Goal: Task Accomplishment & Management: Manage account settings

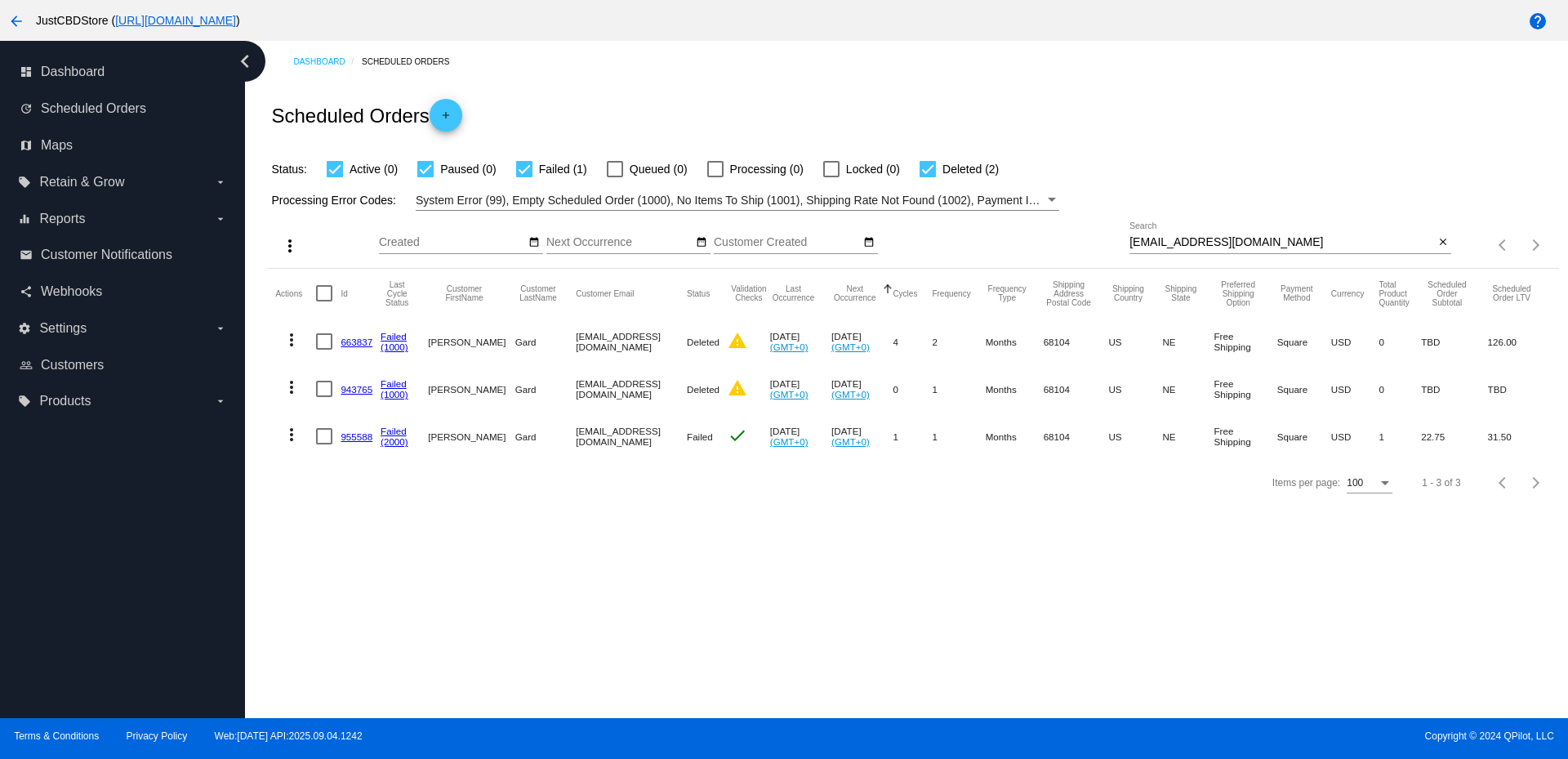
click at [1184, 239] on input "michellehumpal@outlook.com" at bounding box center [1282, 243] width 305 height 13
paste input "lauramaeshops@gmail"
type input "lauramaeshops@gmail.com"
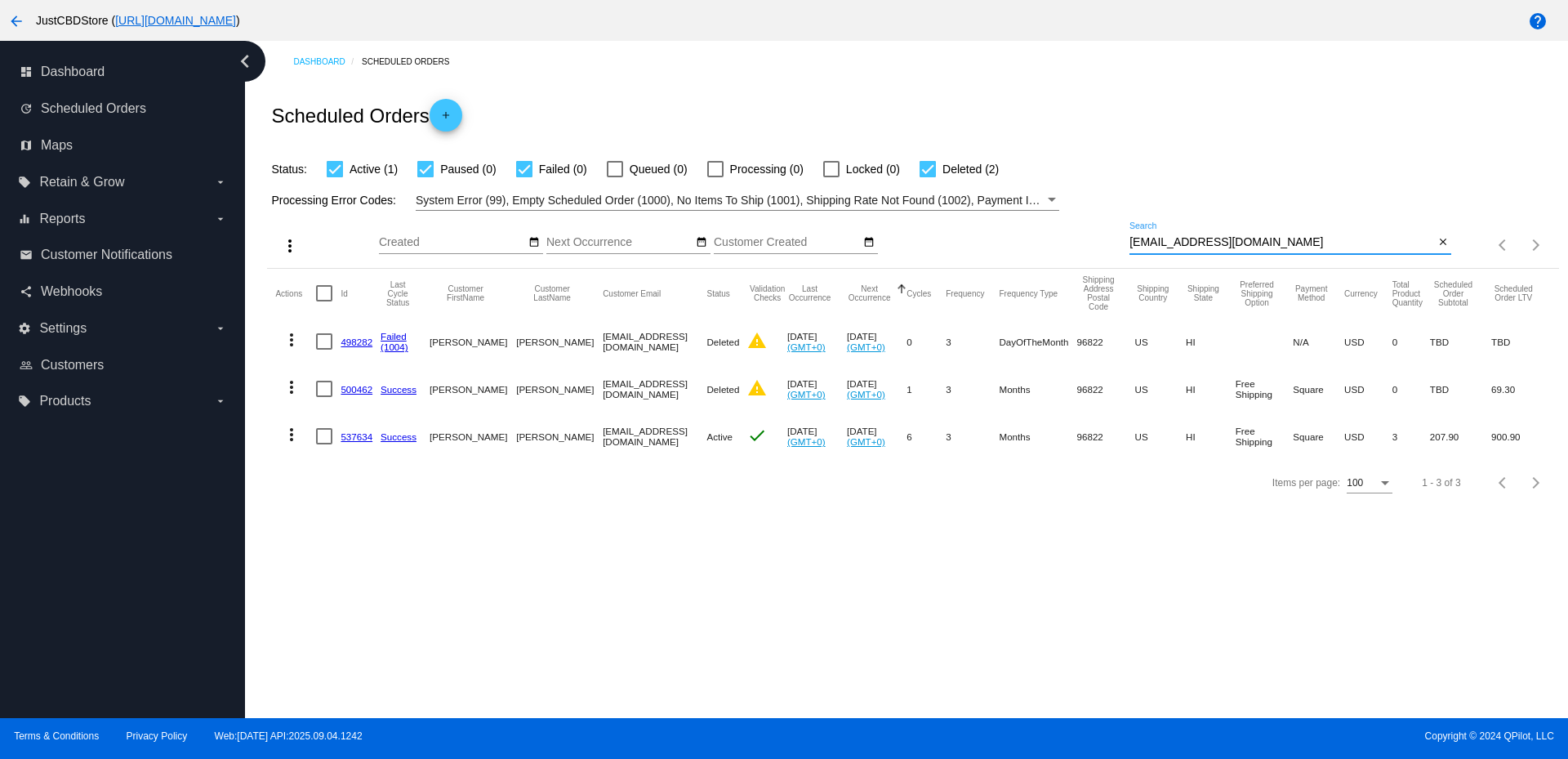
click at [350, 439] on link "537634" at bounding box center [356, 436] width 32 height 11
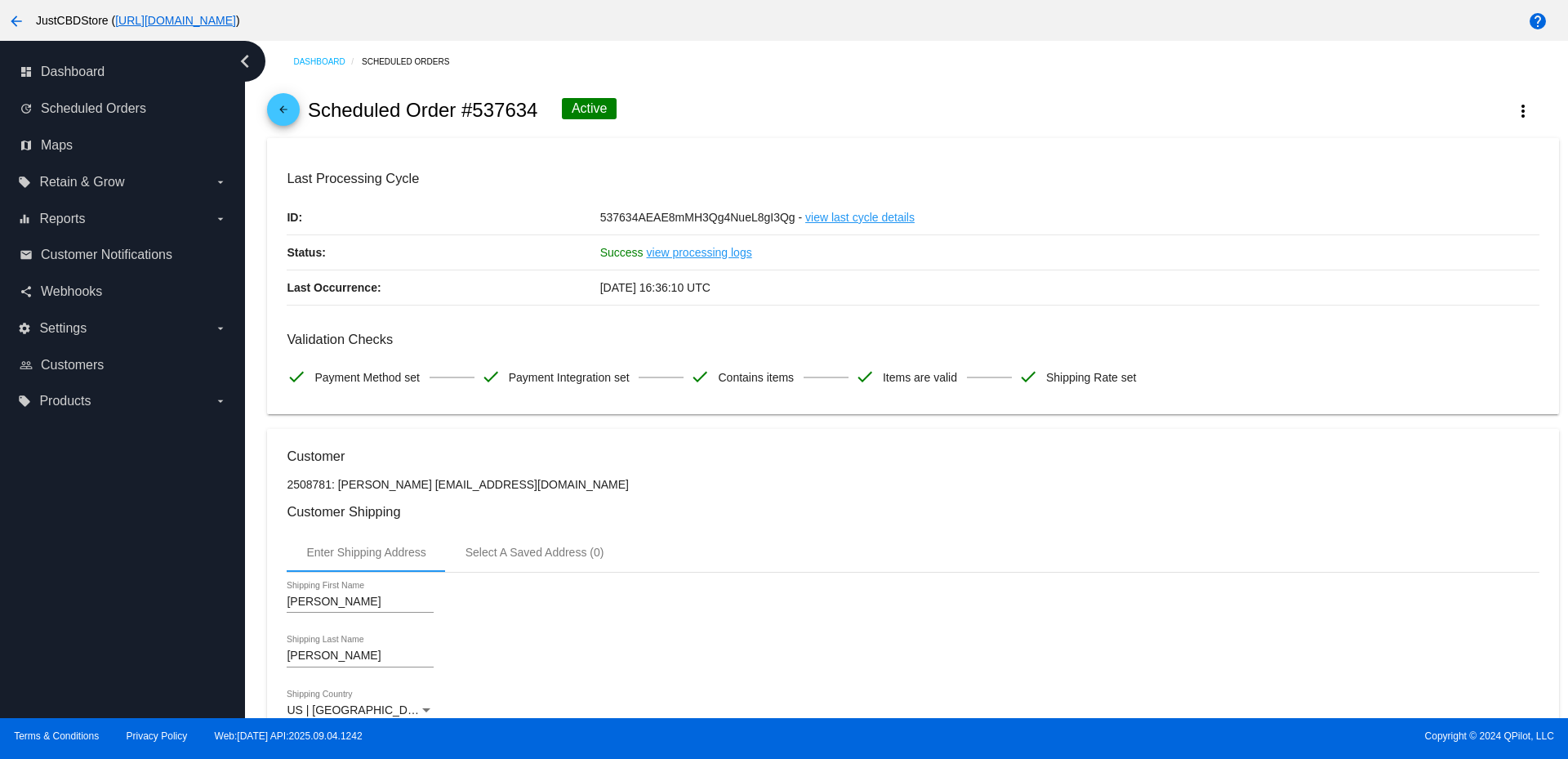
drag, startPoint x: 567, startPoint y: 483, endPoint x: 416, endPoint y: 488, distance: 151.1
click at [416, 488] on p "2508781: [PERSON_NAME] [EMAIL_ADDRESS][DOMAIN_NAME]" at bounding box center [912, 484] width 1251 height 13
copy p "lauramaeshops@gmail.com"
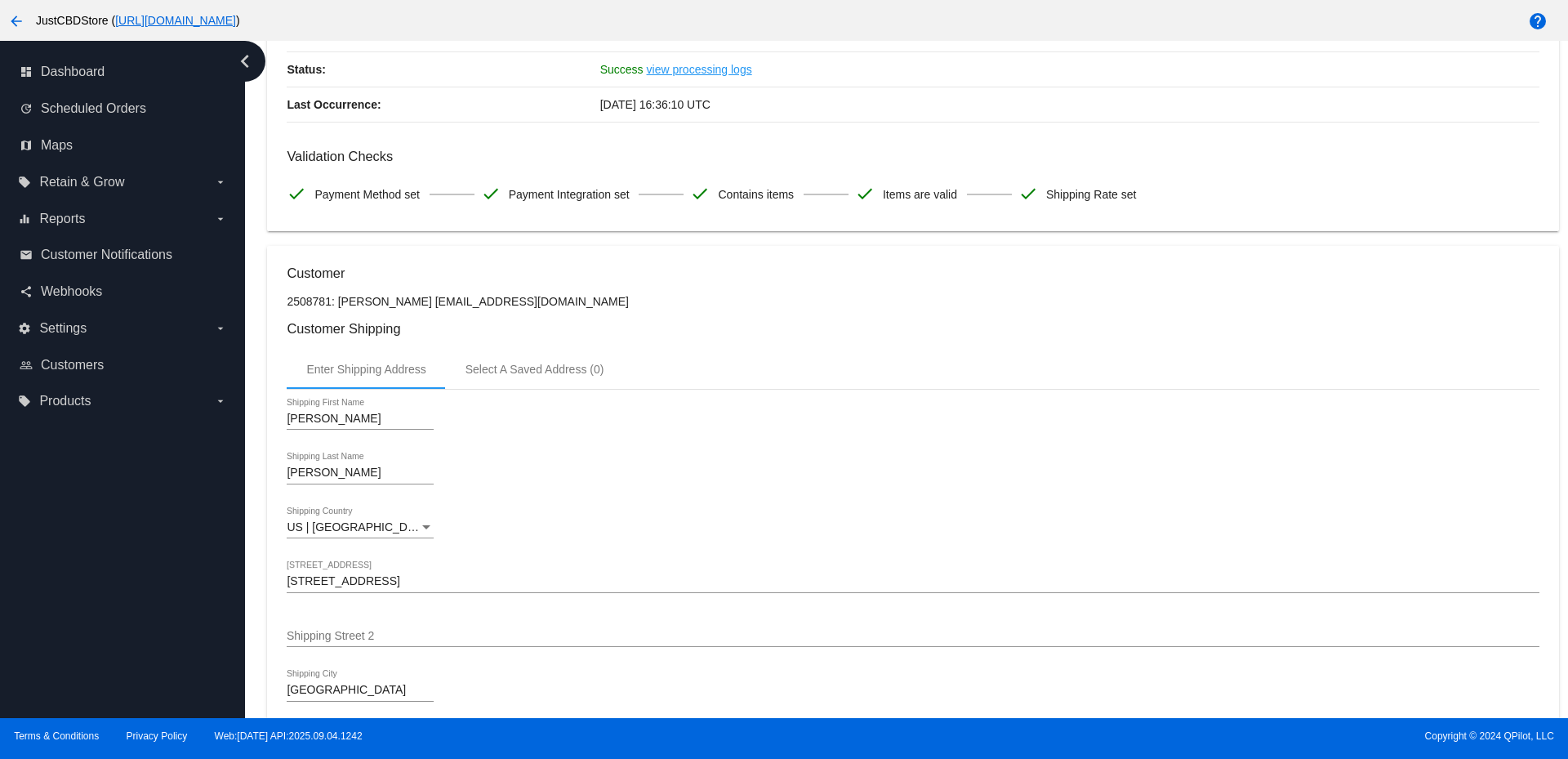
scroll to position [163, 0]
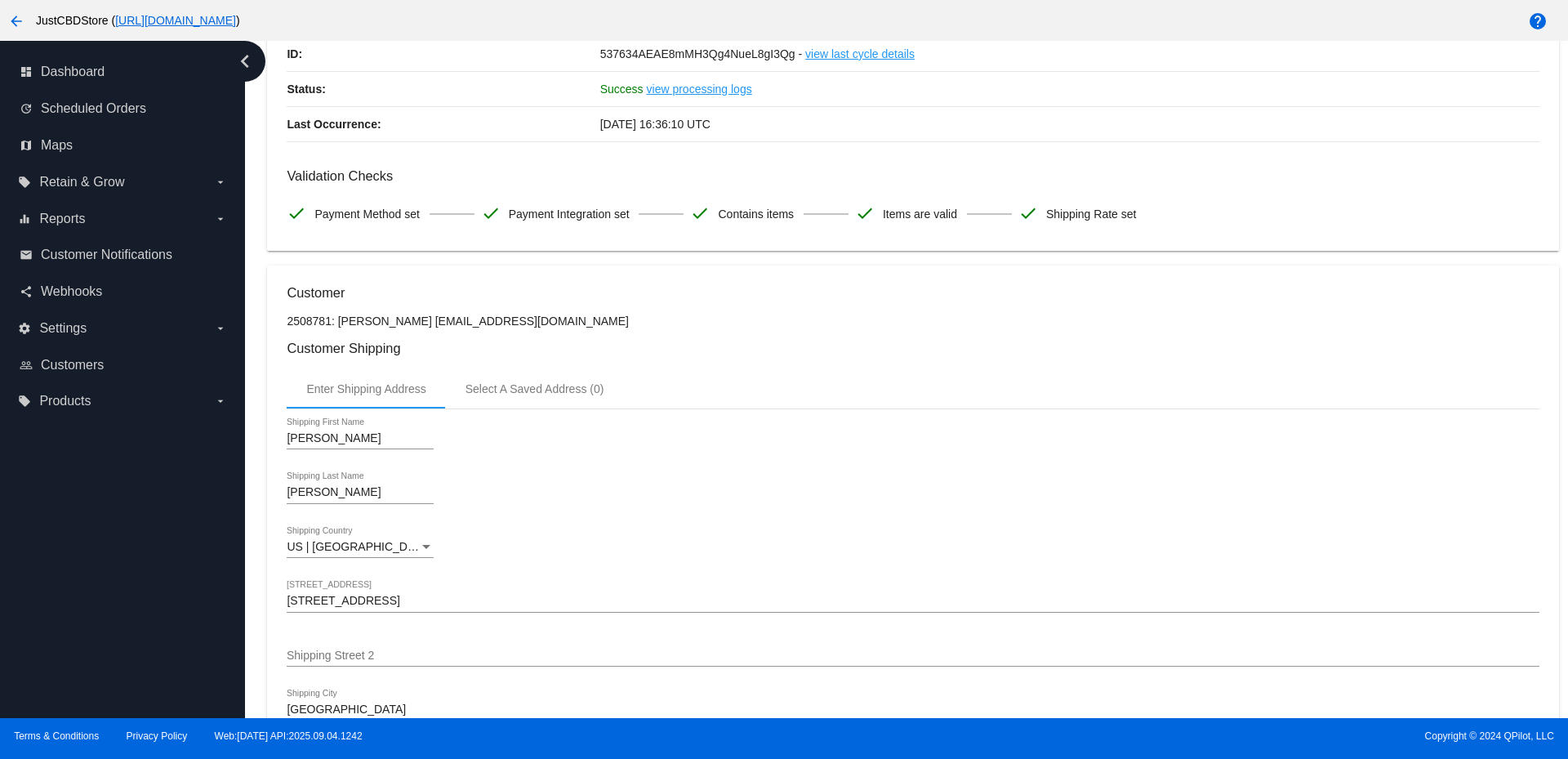
click at [614, 325] on p "2508781: [PERSON_NAME] [EMAIL_ADDRESS][DOMAIN_NAME]" at bounding box center [912, 321] width 1251 height 13
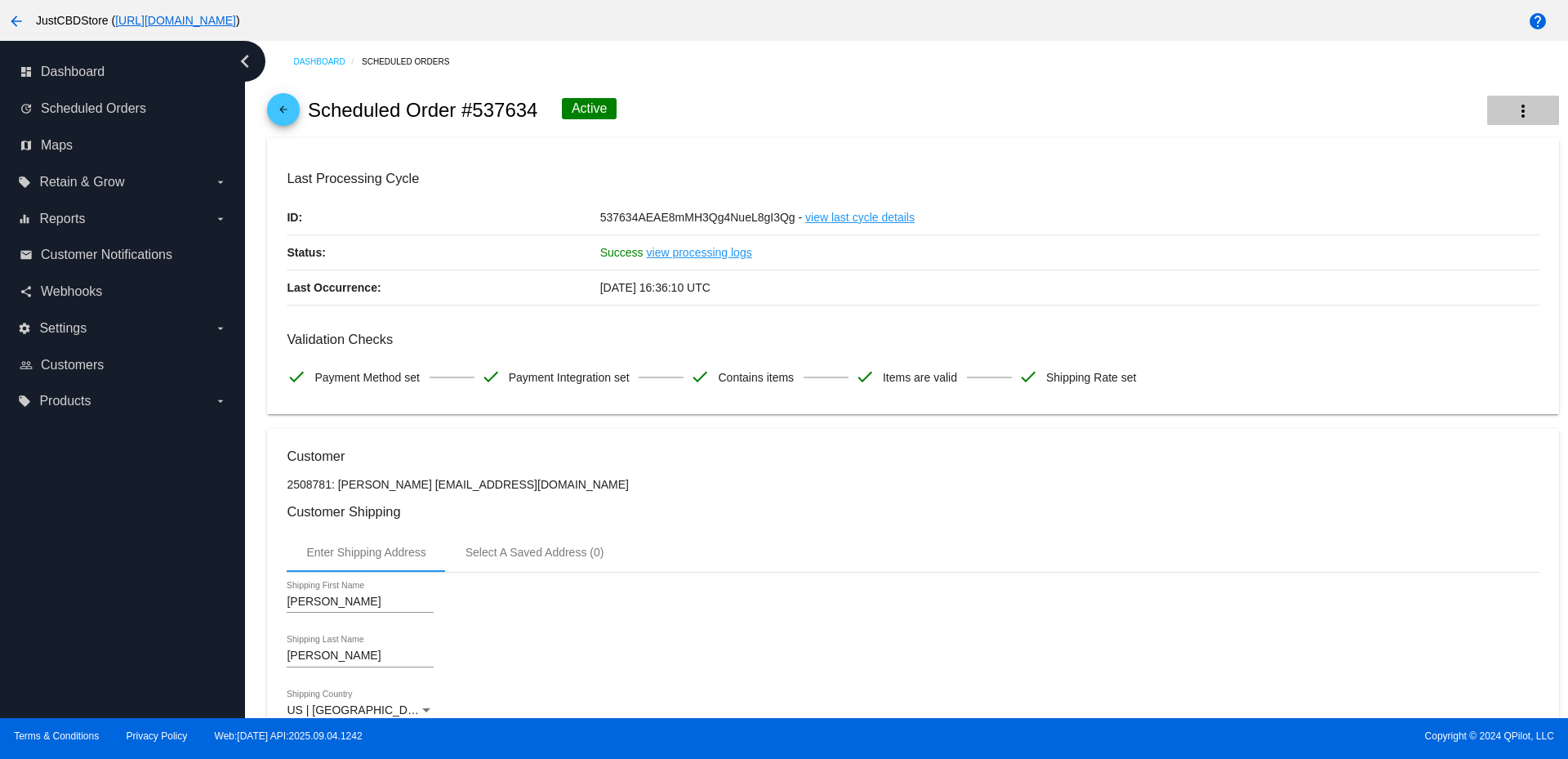
click at [1517, 108] on mat-icon "more_vert" at bounding box center [1523, 110] width 19 height 19
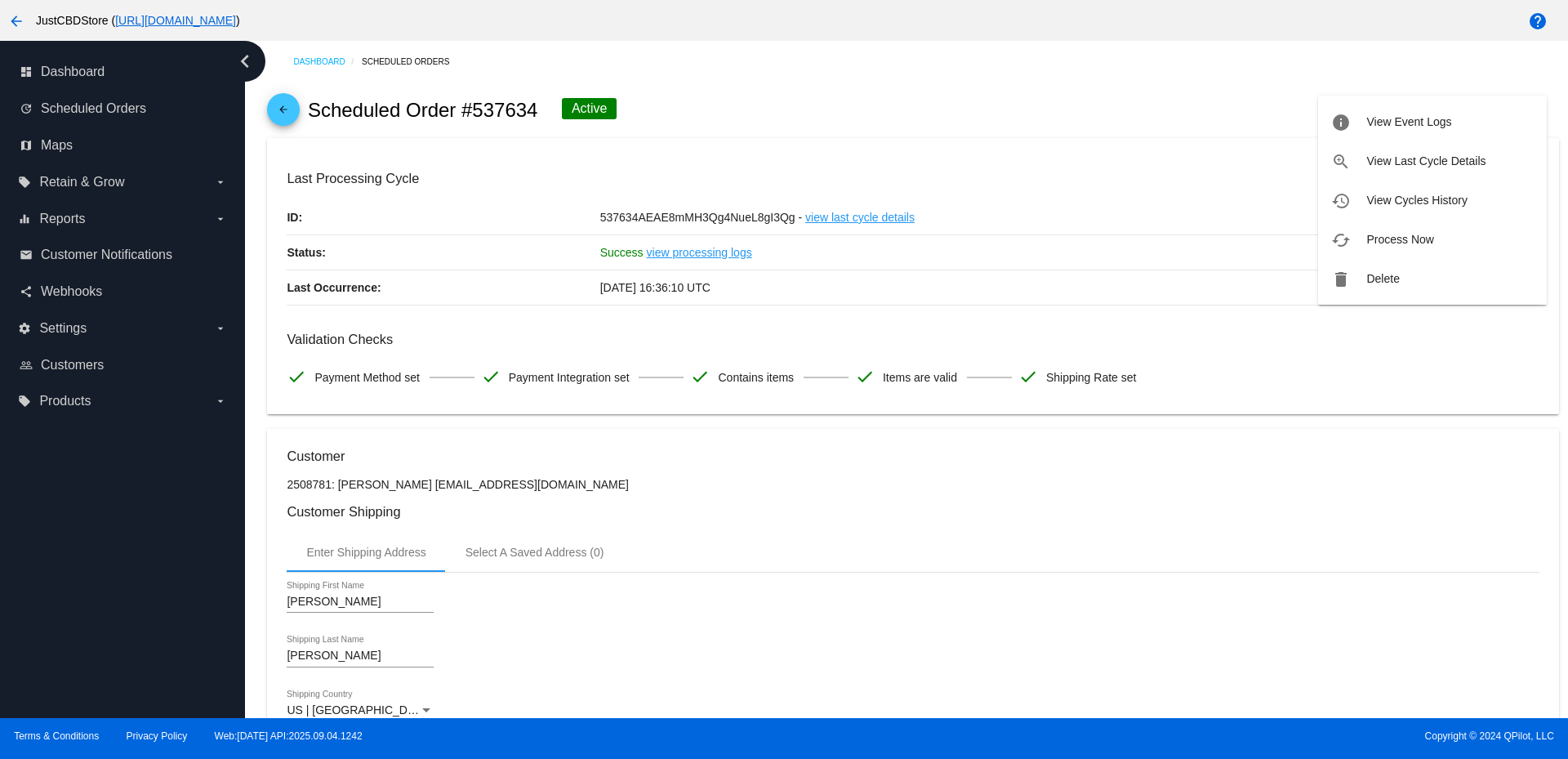
click at [872, 109] on div at bounding box center [784, 379] width 1568 height 759
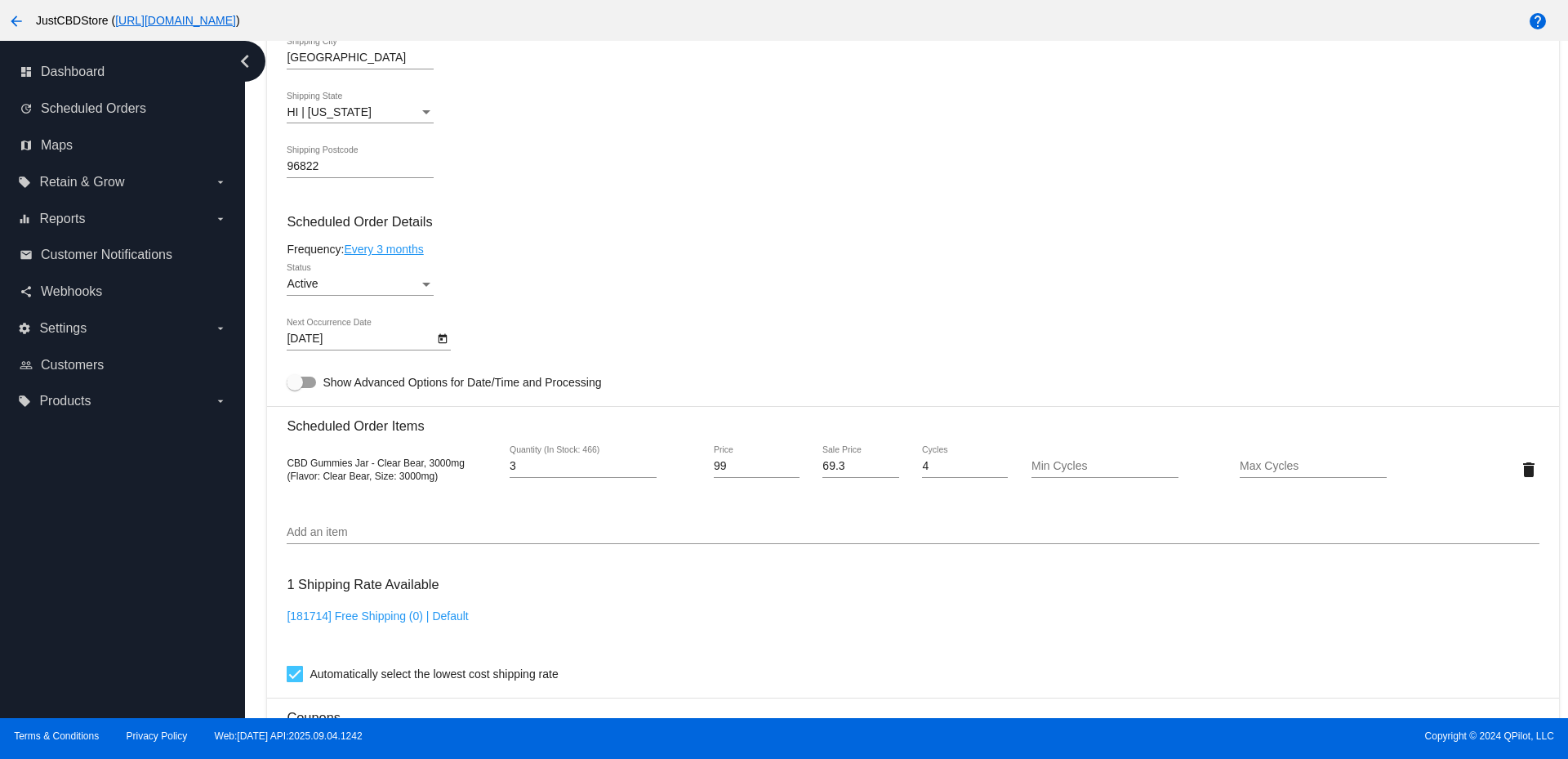
scroll to position [817, 0]
click at [649, 461] on input "4" at bounding box center [583, 465] width 147 height 13
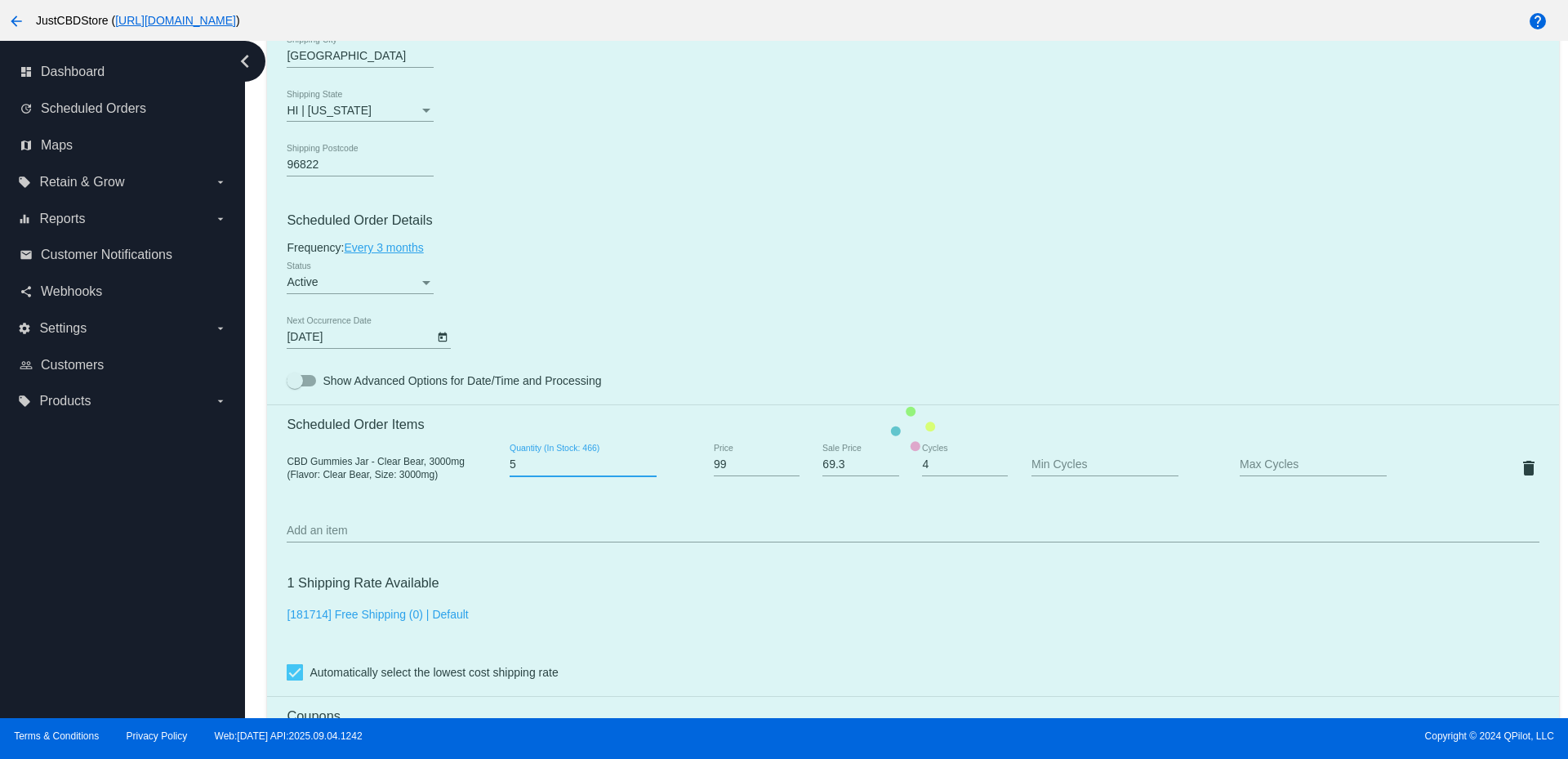
type input "5"
click at [648, 460] on input "5" at bounding box center [583, 465] width 147 height 13
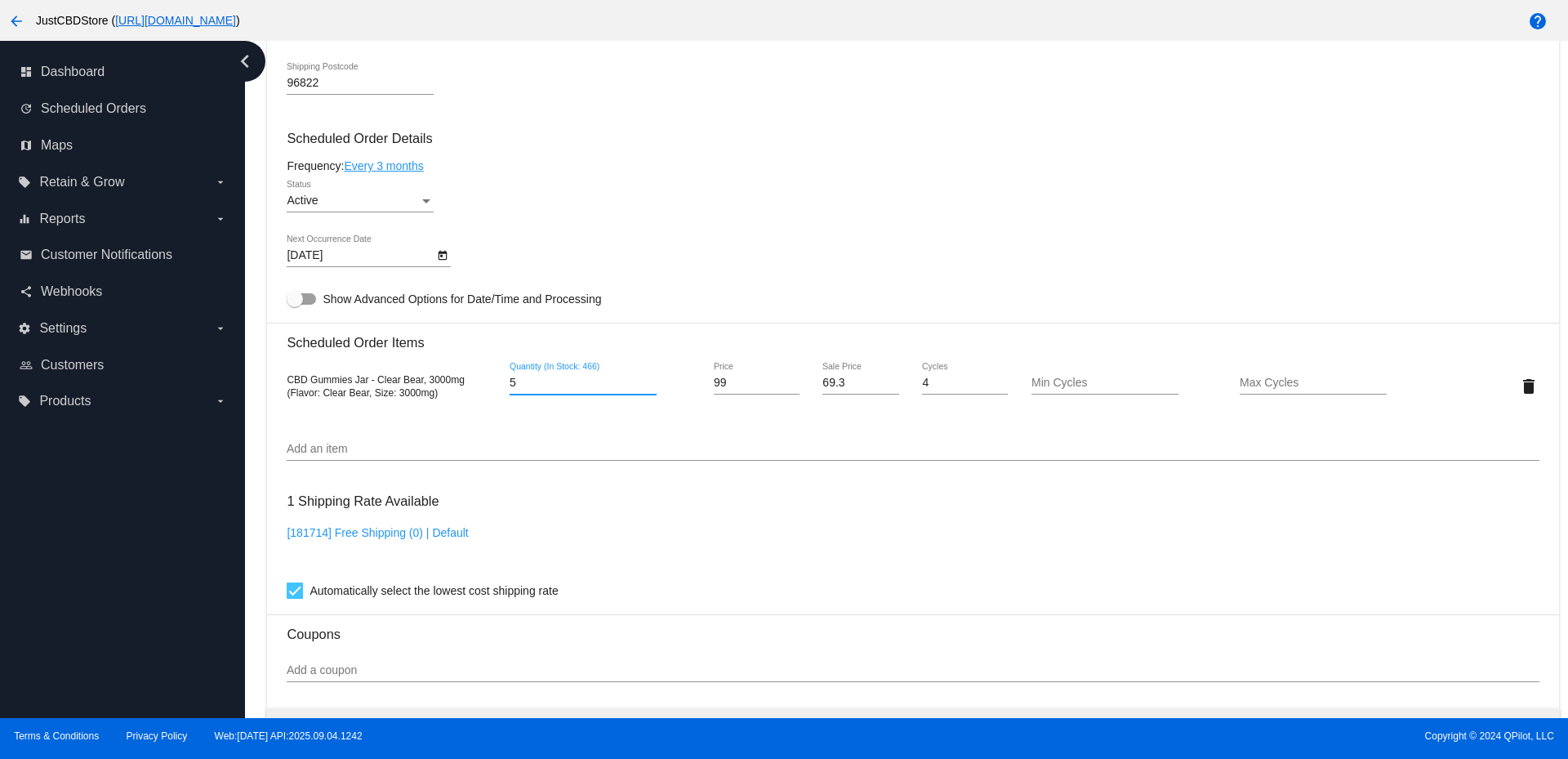
scroll to position [1225, 0]
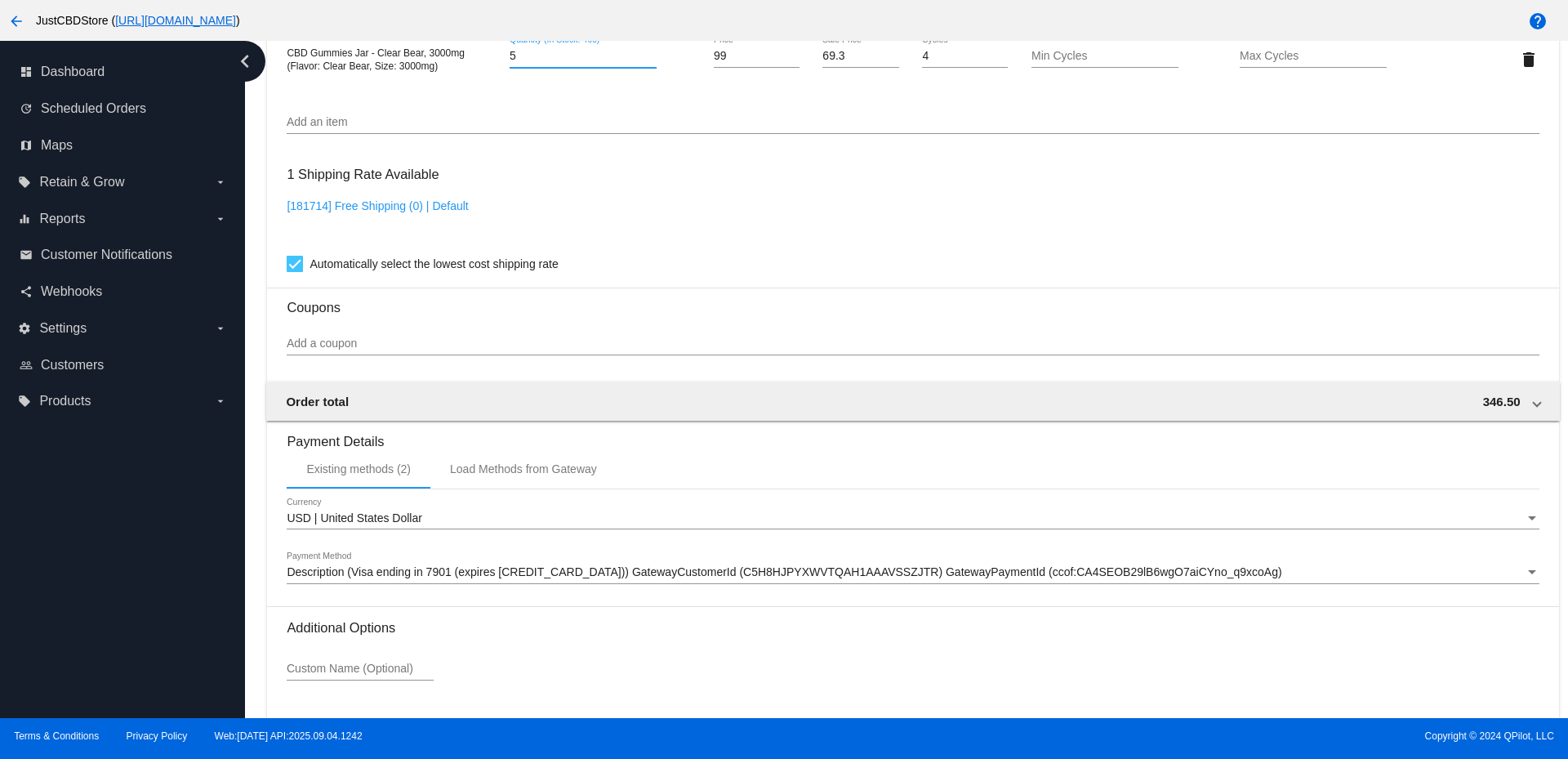
click at [492, 564] on div "Description (Visa ending in 7901 (expires 08/28)) GatewayCustomerId (C5H8HJPYXW…" at bounding box center [912, 568] width 1251 height 32
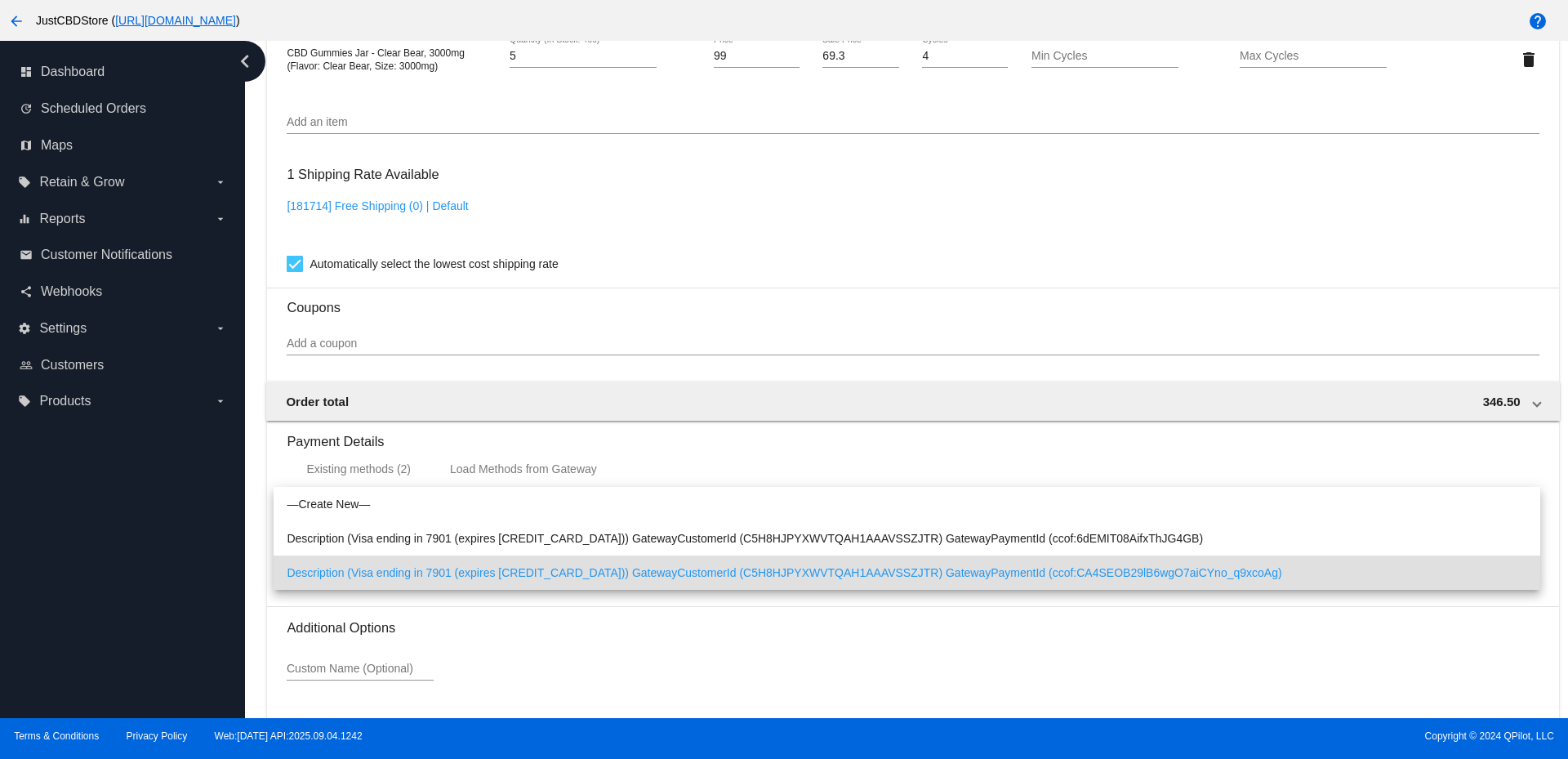
click at [556, 632] on div at bounding box center [784, 379] width 1568 height 759
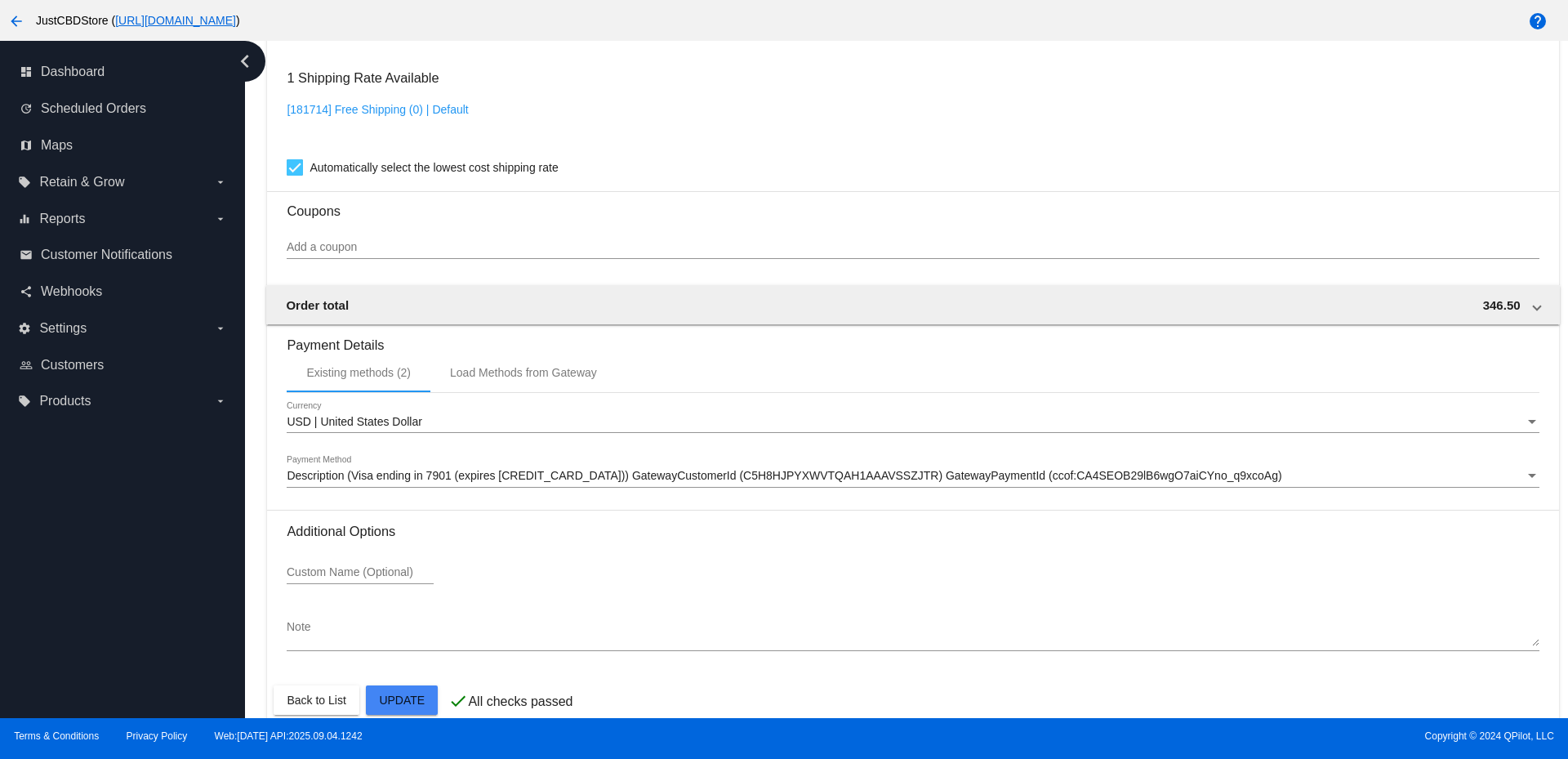
scroll to position [1344, 0]
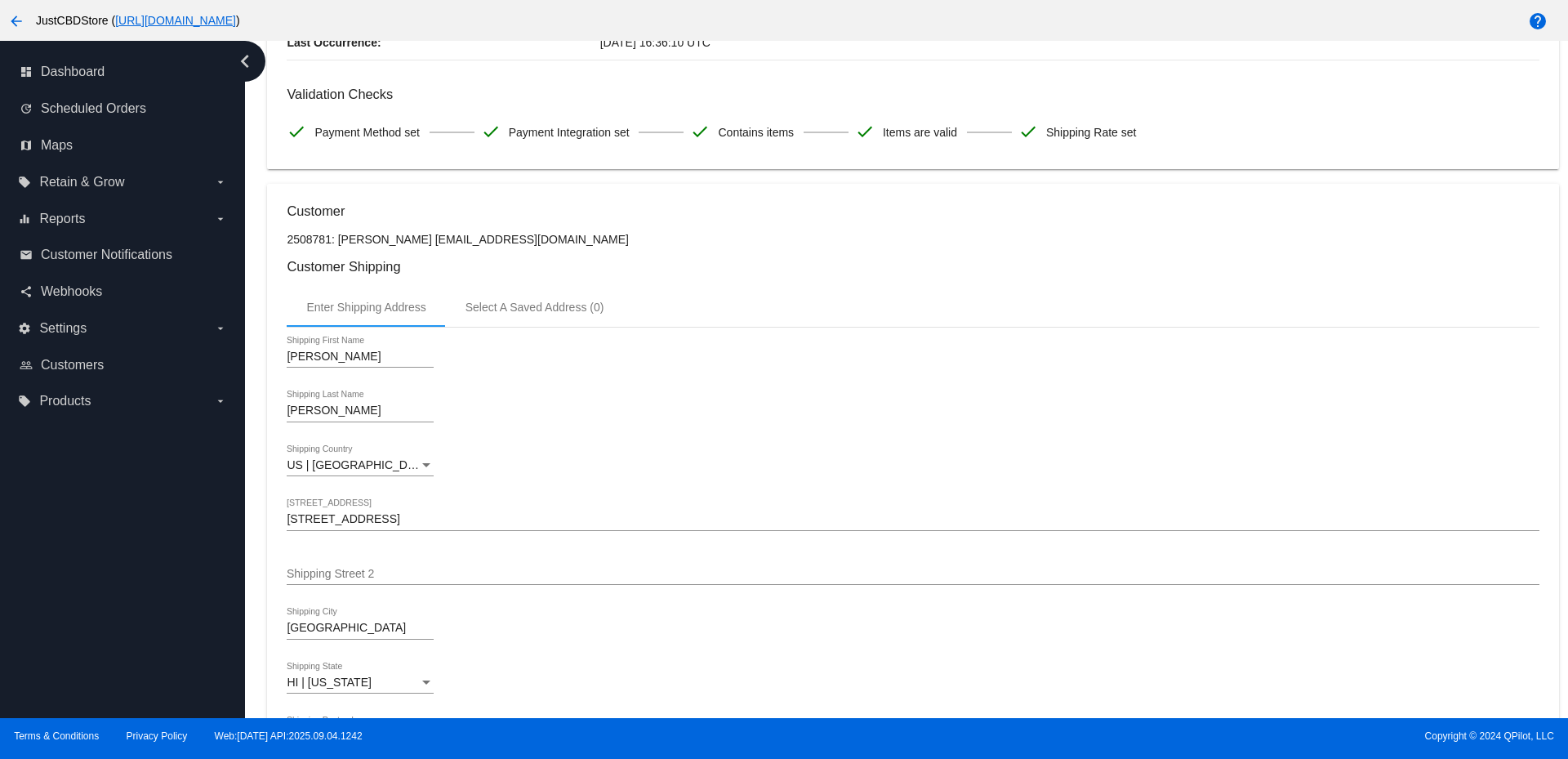
scroll to position [0, 0]
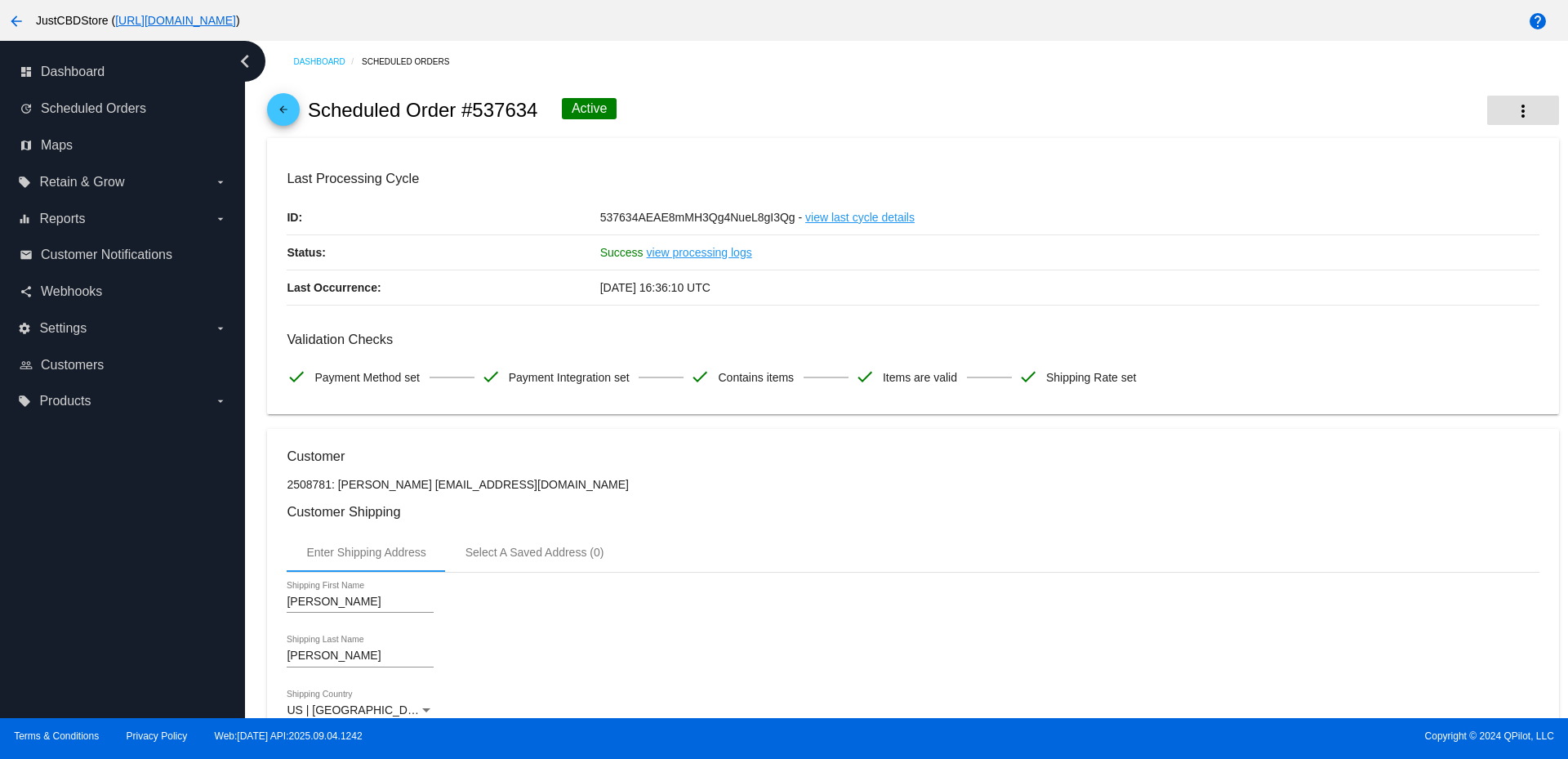
click at [1516, 100] on button "more_vert" at bounding box center [1523, 110] width 72 height 29
click at [1201, 372] on div at bounding box center [784, 379] width 1568 height 759
click at [1496, 94] on div "arrow_back Scheduled Order #537634 Active more_vert" at bounding box center [912, 110] width 1291 height 56
click at [1506, 101] on button "more_vert" at bounding box center [1523, 110] width 72 height 29
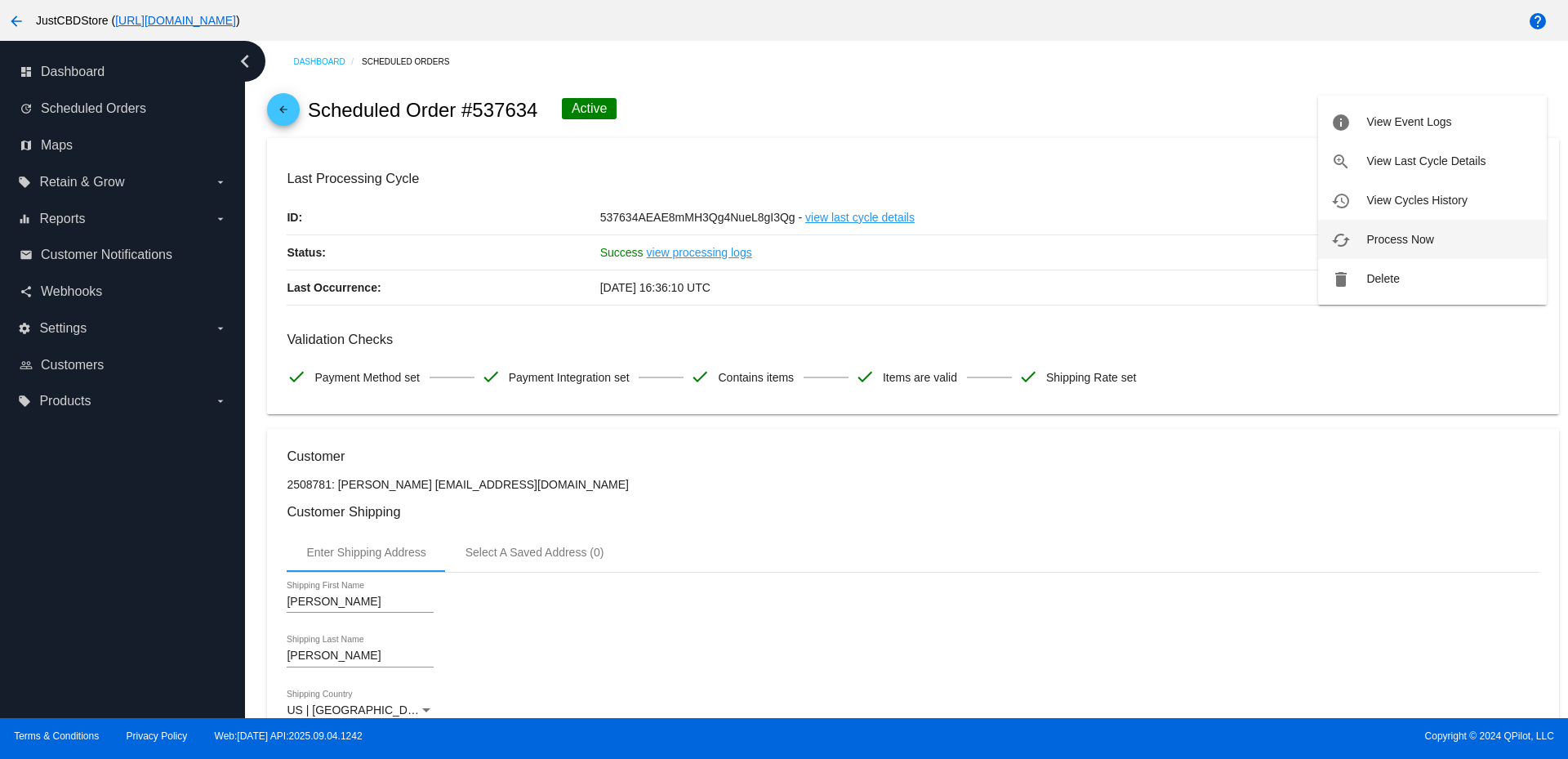
click at [1410, 239] on span "Process Now" at bounding box center [1400, 239] width 67 height 13
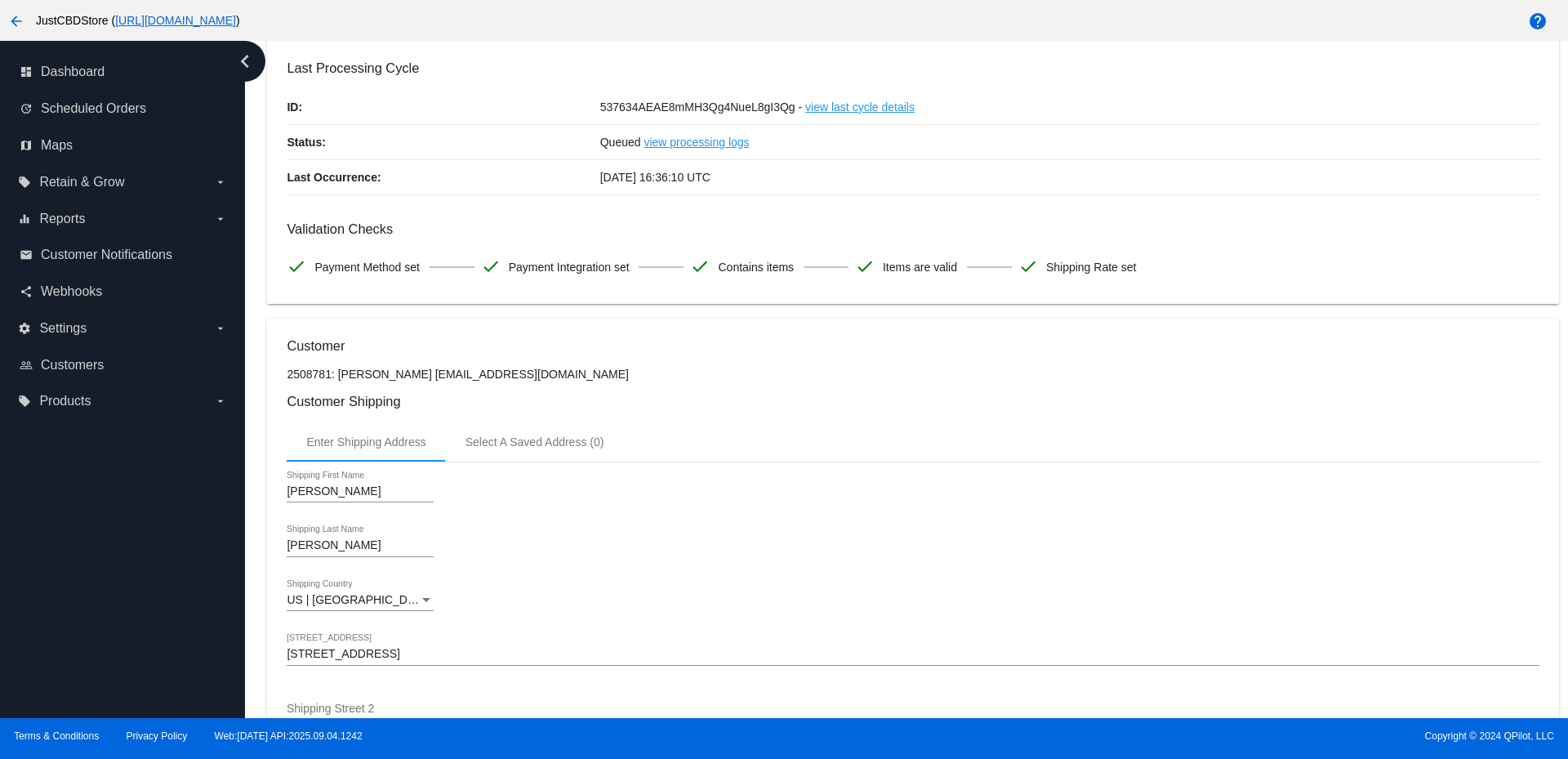
scroll to position [82, 0]
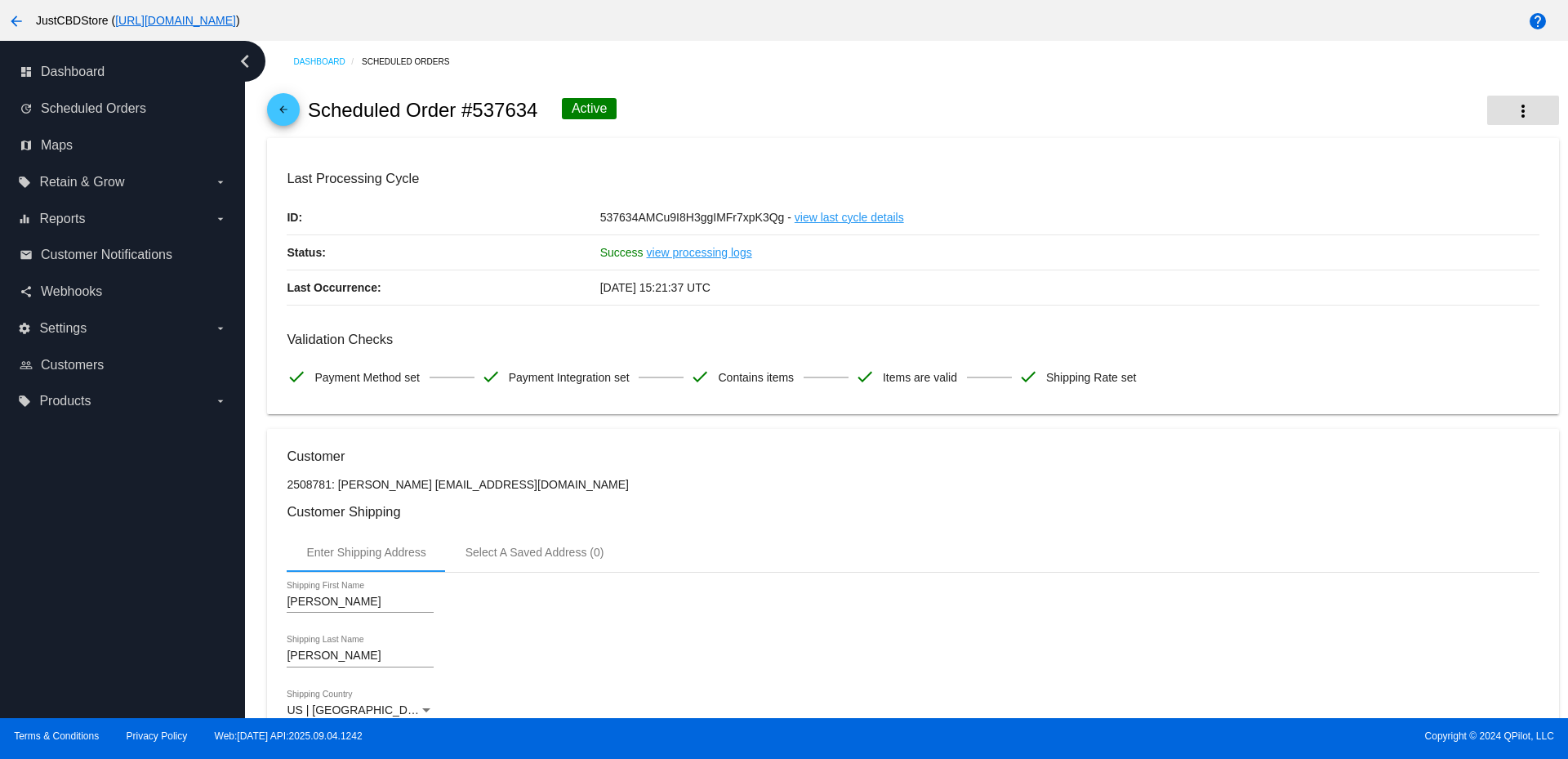
click at [1518, 109] on mat-icon "more_vert" at bounding box center [1523, 110] width 19 height 19
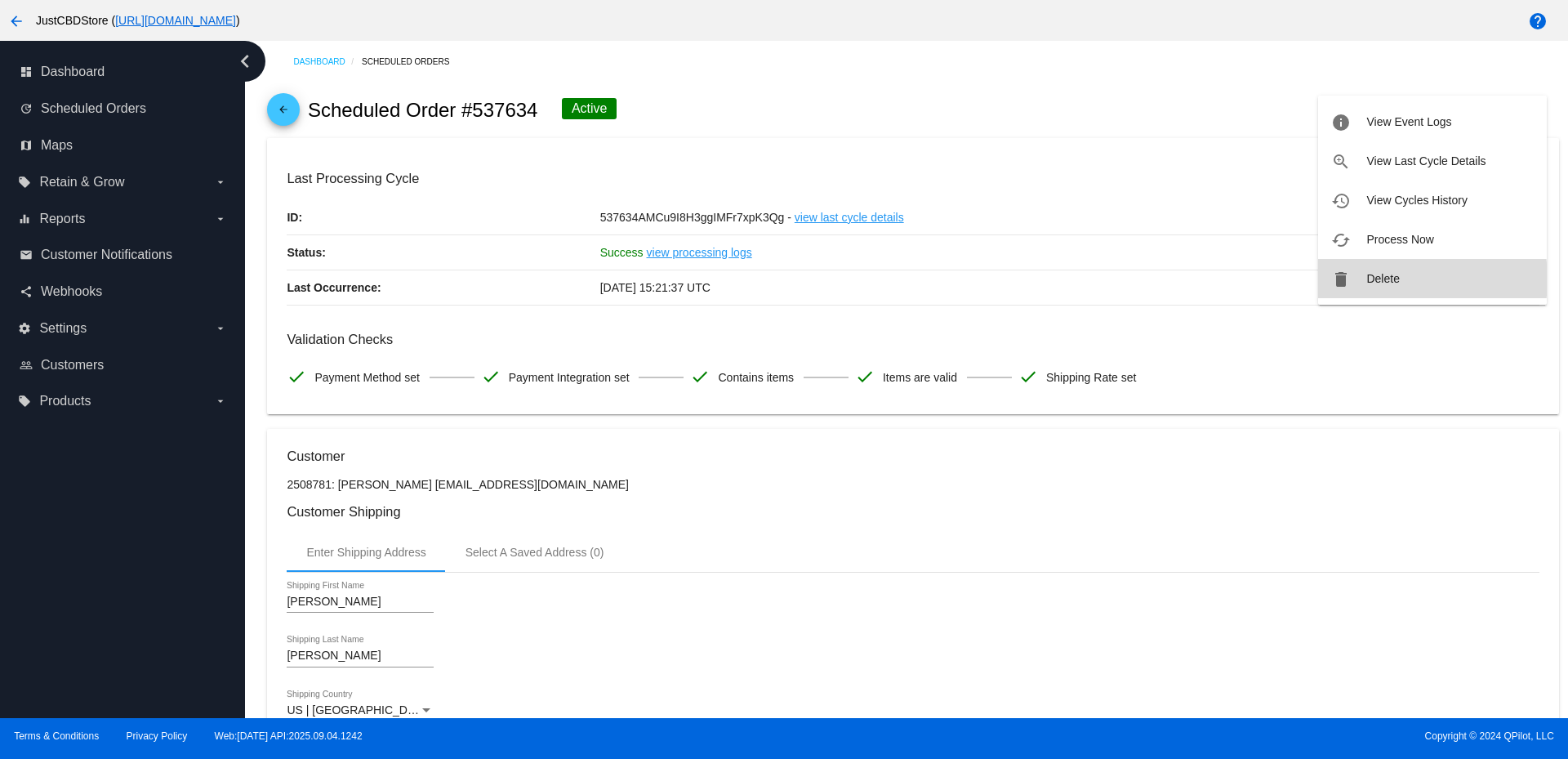
click at [1386, 280] on span "Delete" at bounding box center [1382, 279] width 33 height 13
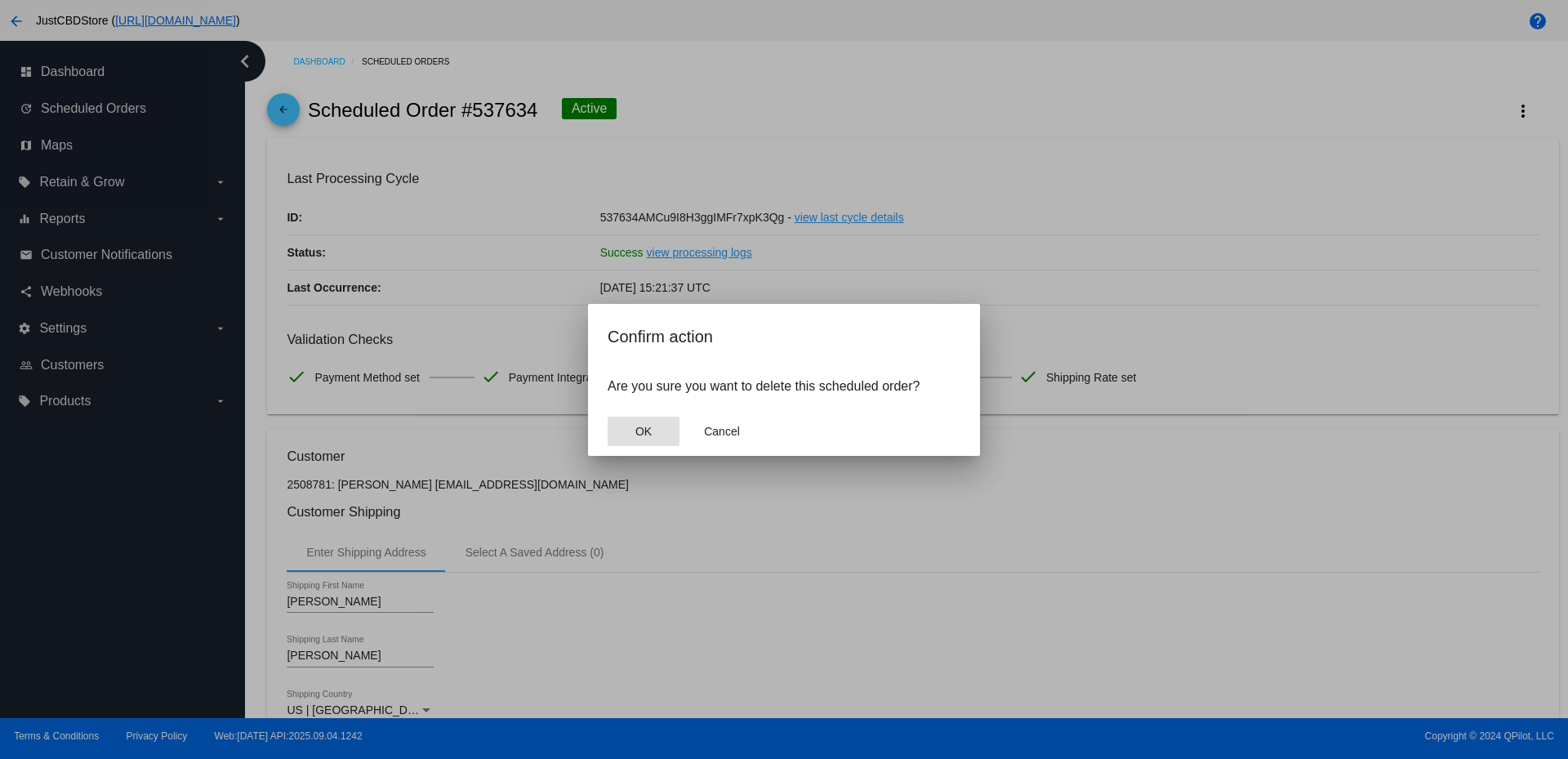
click at [644, 432] on span "OK" at bounding box center [643, 431] width 16 height 13
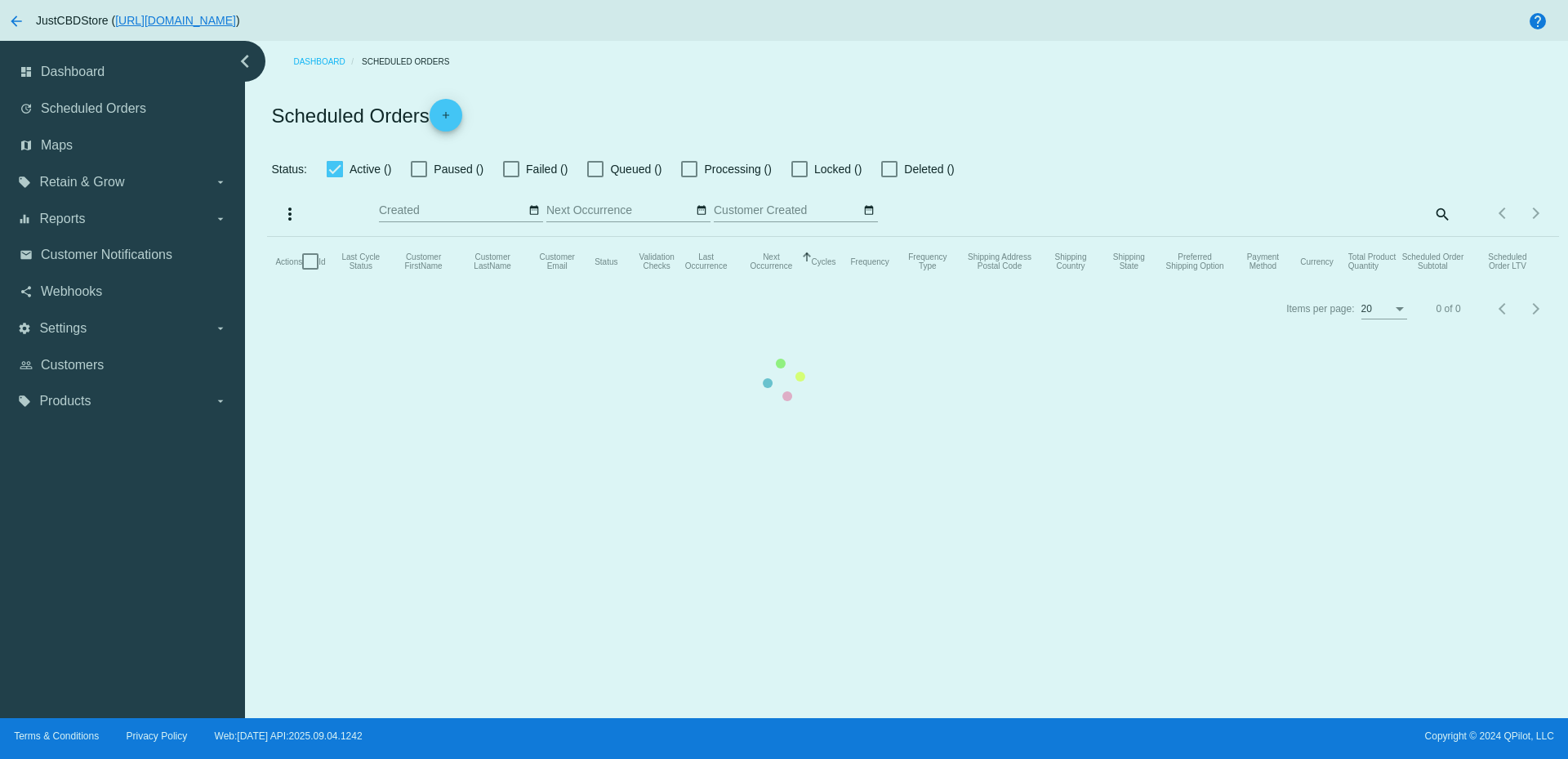
checkbox input "true"
